Goal: Find specific page/section: Find specific page/section

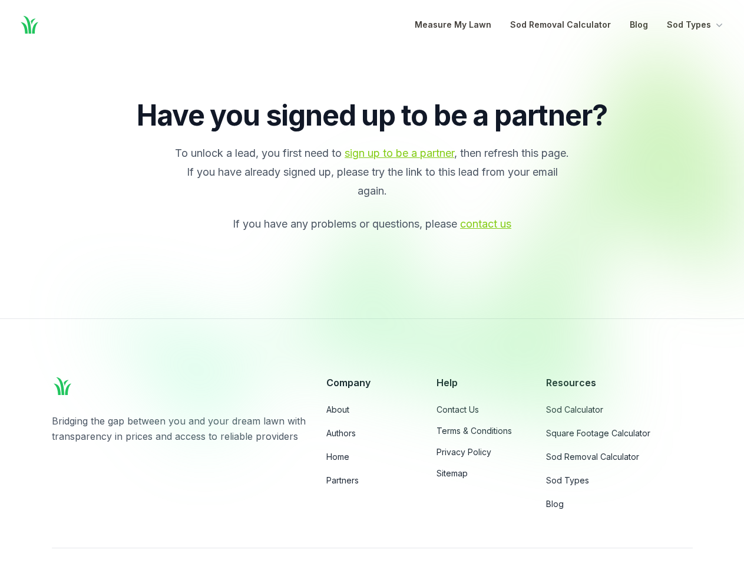
click at [372, 283] on div at bounding box center [425, 241] width 680 height 399
click at [696, 25] on button "Sod Types" at bounding box center [696, 25] width 58 height 14
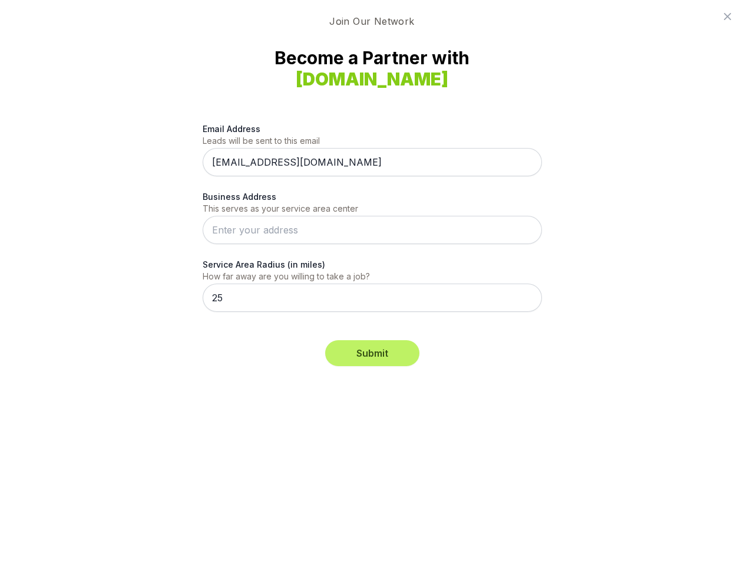
click at [372, 283] on div "Email Address Leads will be sent to this email [EMAIL_ADDRESS][DOMAIN_NAME] Bus…" at bounding box center [372, 224] width 339 height 232
click at [372, 353] on button "Submit" at bounding box center [372, 353] width 94 height 26
click at [728, 16] on icon at bounding box center [727, 16] width 7 height 7
